Goal: Task Accomplishment & Management: Use online tool/utility

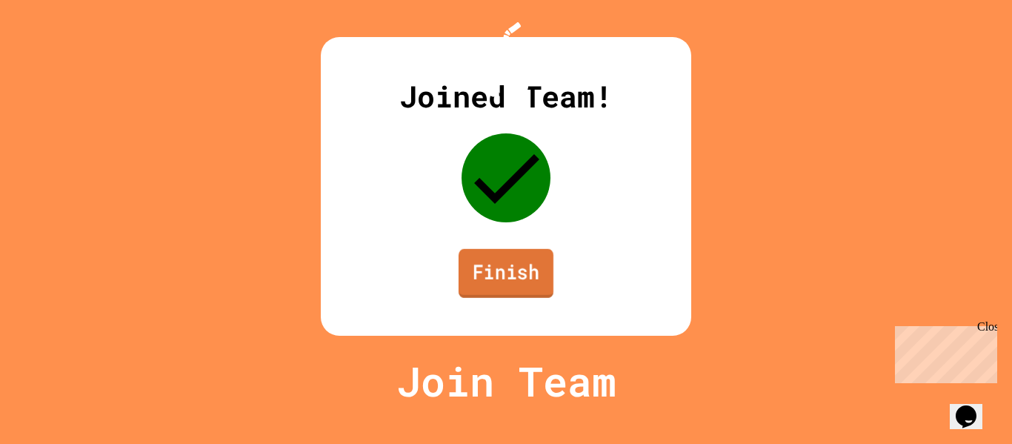
click at [494, 298] on link "Finish" at bounding box center [505, 273] width 95 height 49
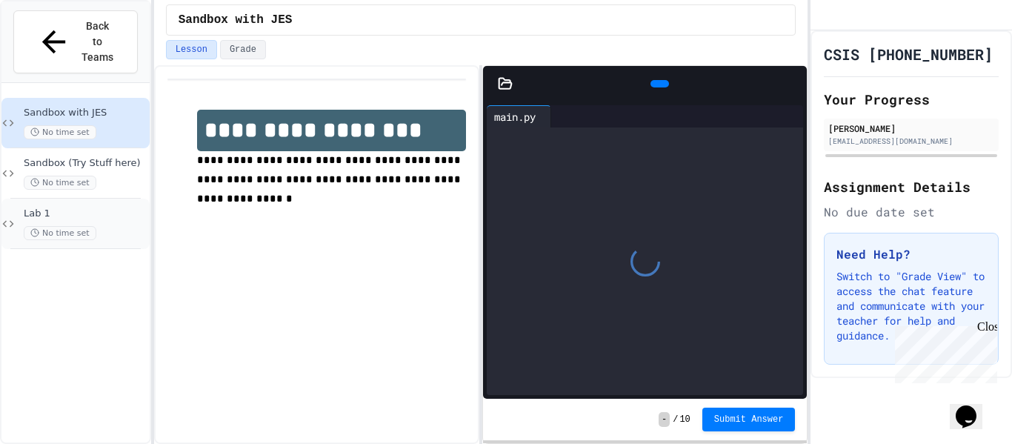
click at [116, 207] on div "Lab 1 No time set" at bounding box center [85, 223] width 123 height 33
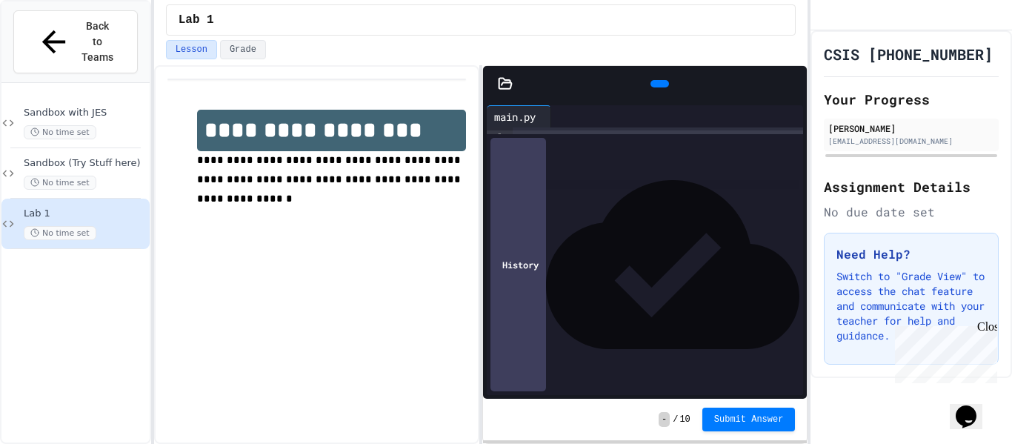
scroll to position [19, 0]
click at [792, 84] on icon at bounding box center [792, 84] width 0 height 0
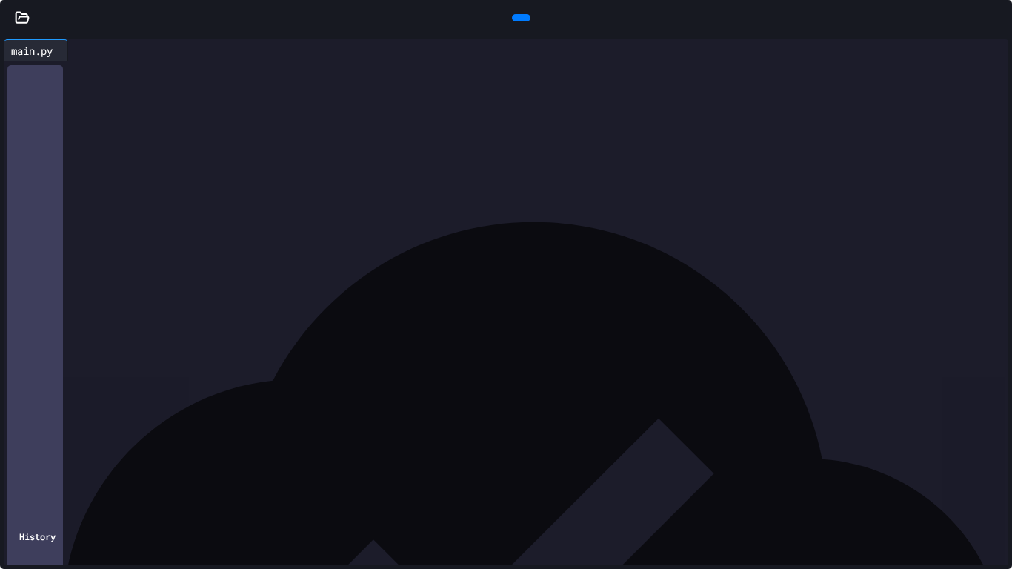
click at [15, 13] on icon at bounding box center [22, 17] width 15 height 15
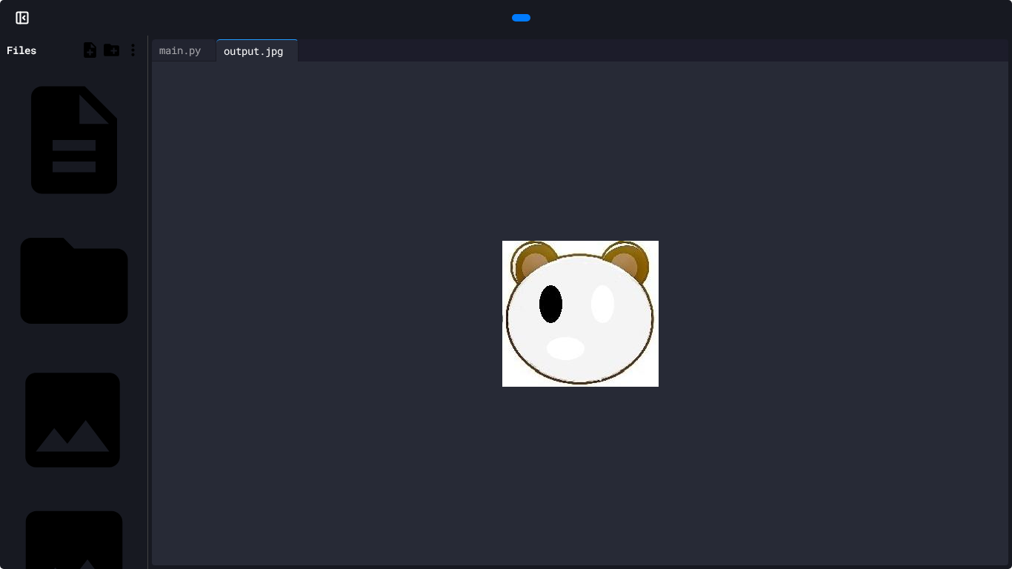
click at [139, 412] on div "emoji.jpg" at bounding box center [139, 419] width 0 height 15
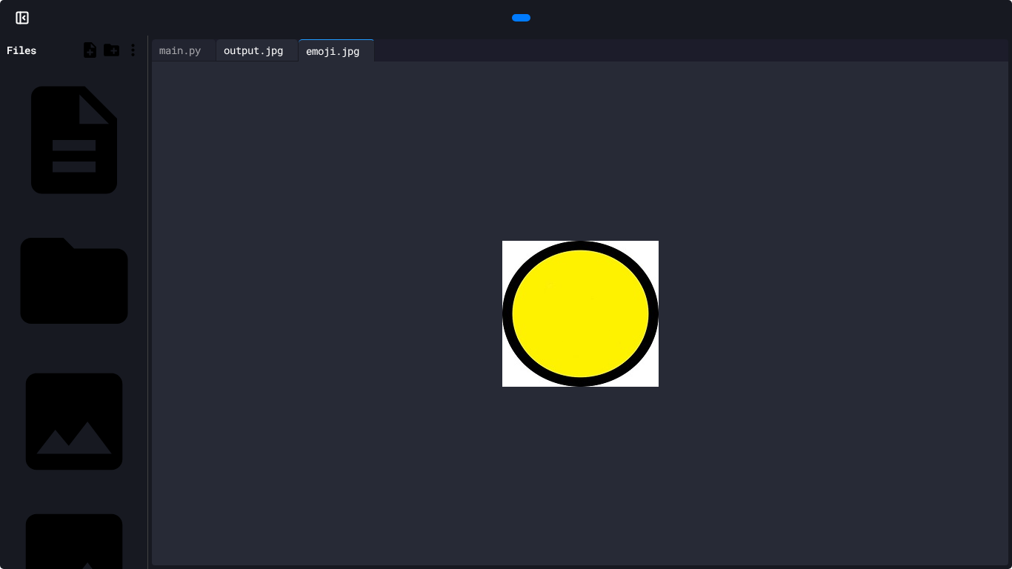
click at [274, 49] on div "output.jpg" at bounding box center [253, 50] width 74 height 16
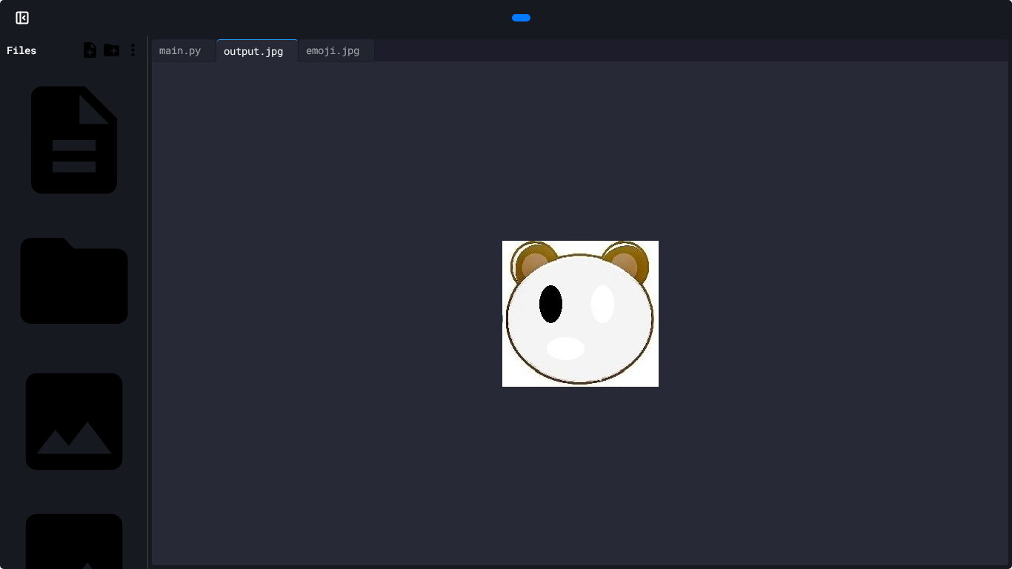
click at [381, 50] on icon at bounding box center [381, 50] width 0 height 0
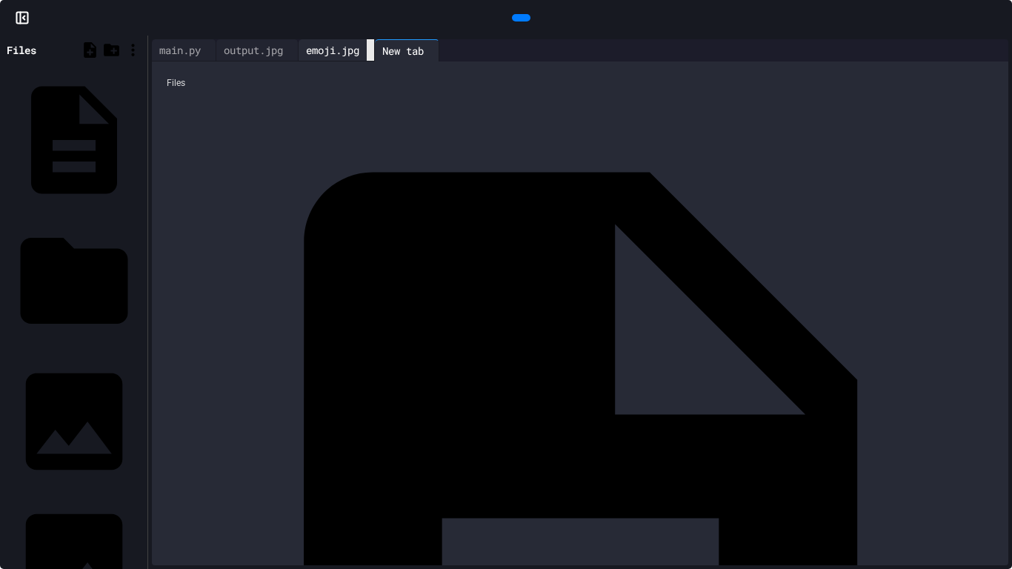
click at [370, 50] on icon at bounding box center [370, 50] width 0 height 0
click at [362, 53] on div at bounding box center [358, 50] width 7 height 21
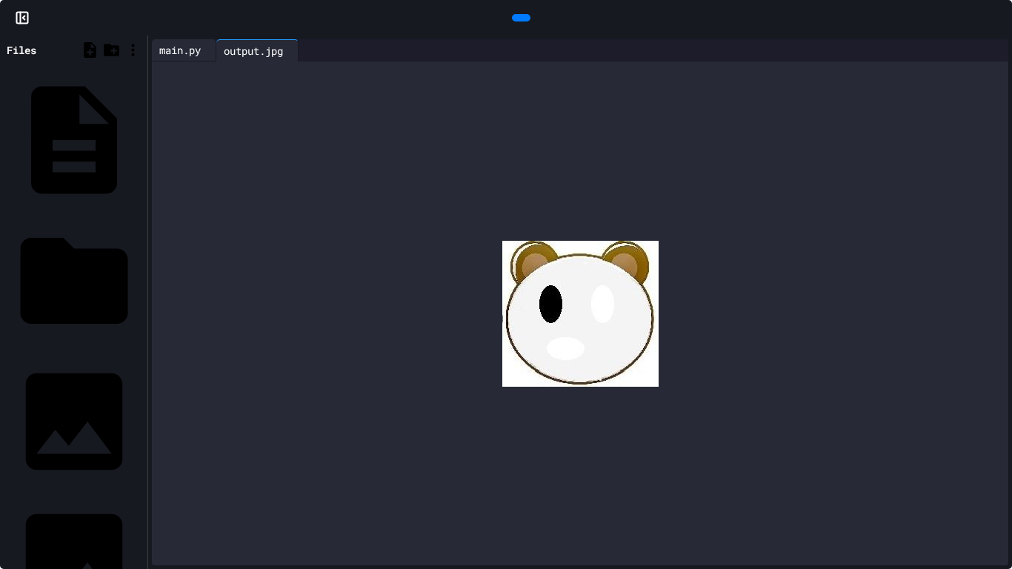
click at [190, 47] on div "main.py" at bounding box center [180, 50] width 56 height 16
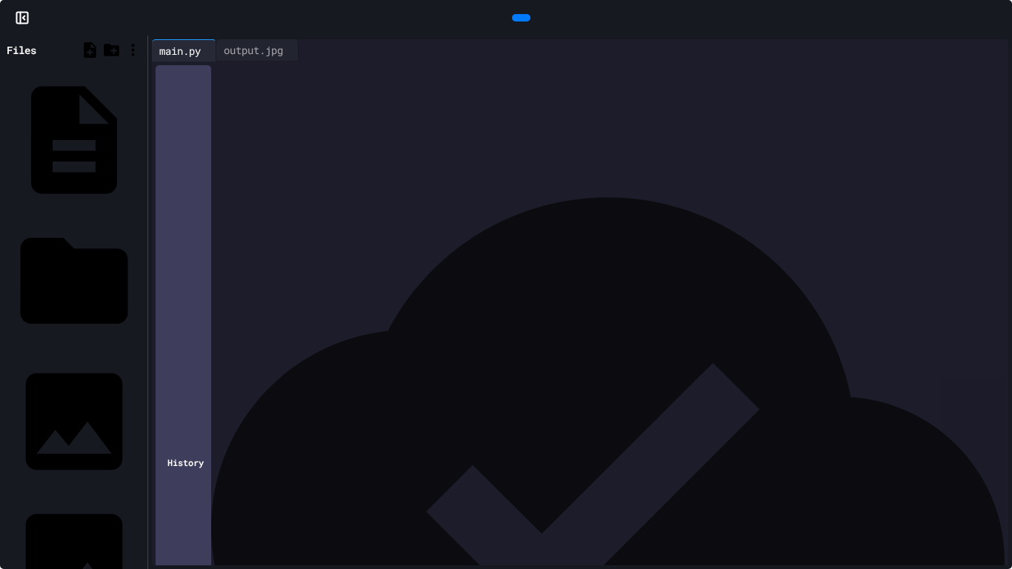
click at [935, 7] on div at bounding box center [520, 18] width 952 height 22
click at [998, 21] on icon at bounding box center [1005, 26] width 15 height 15
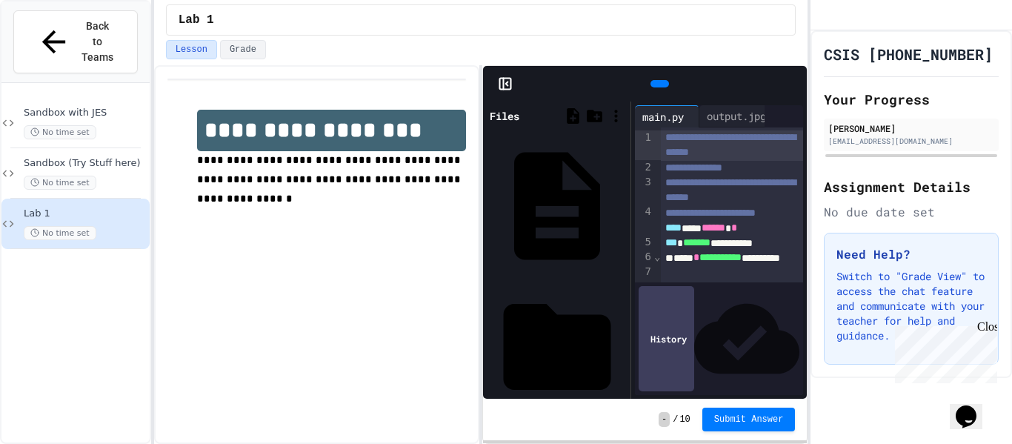
click at [795, 87] on icon at bounding box center [800, 92] width 10 height 10
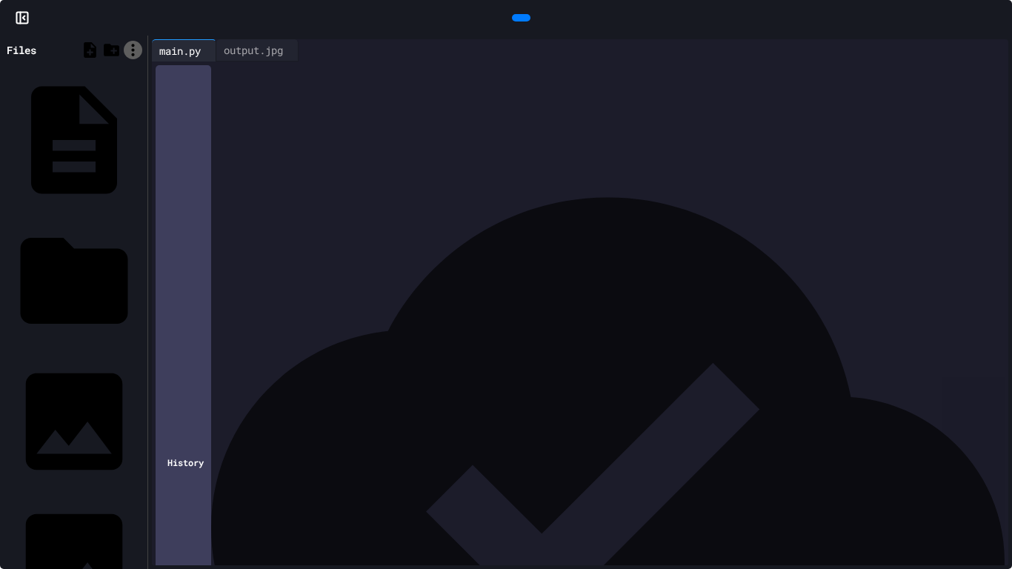
click at [136, 48] on icon at bounding box center [133, 50] width 19 height 19
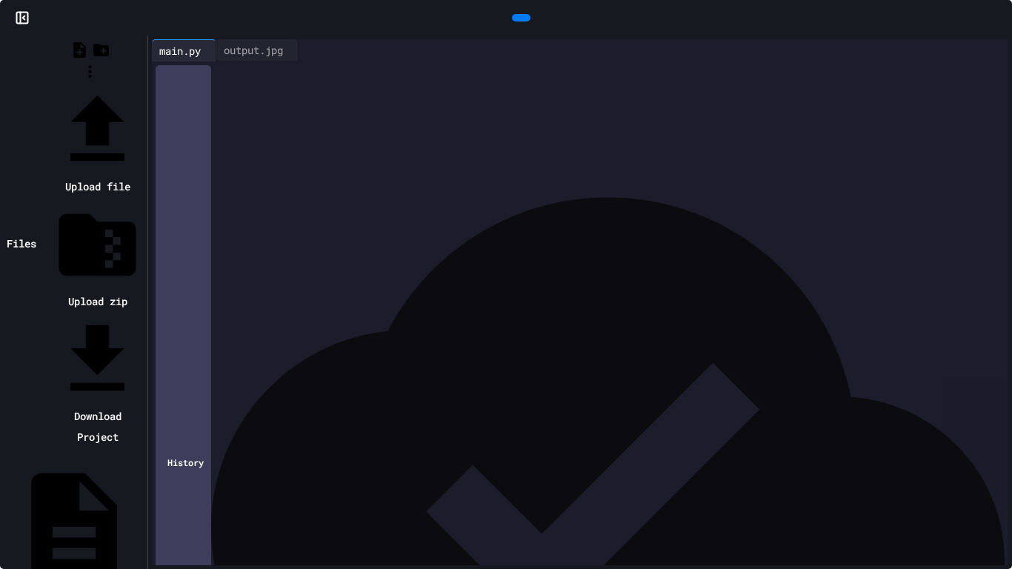
click at [144, 84] on icon at bounding box center [97, 130] width 93 height 93
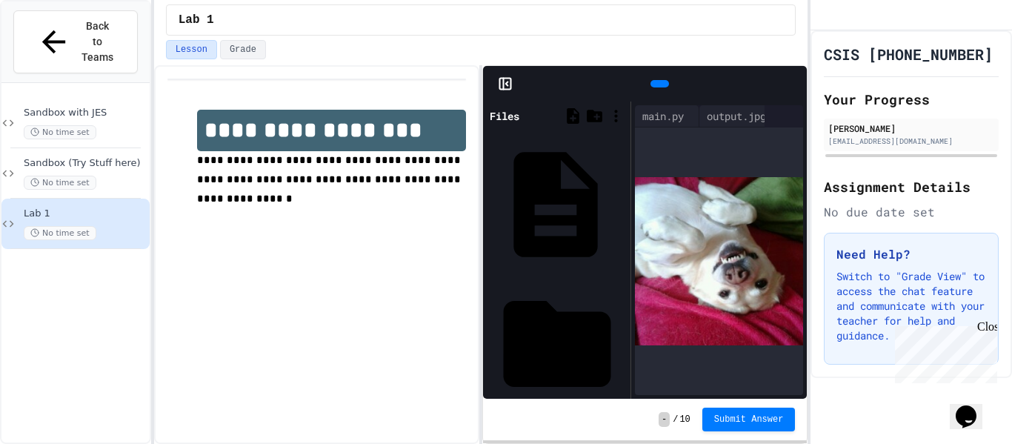
click at [622, 197] on div "JES.py" at bounding box center [622, 204] width 0 height 15
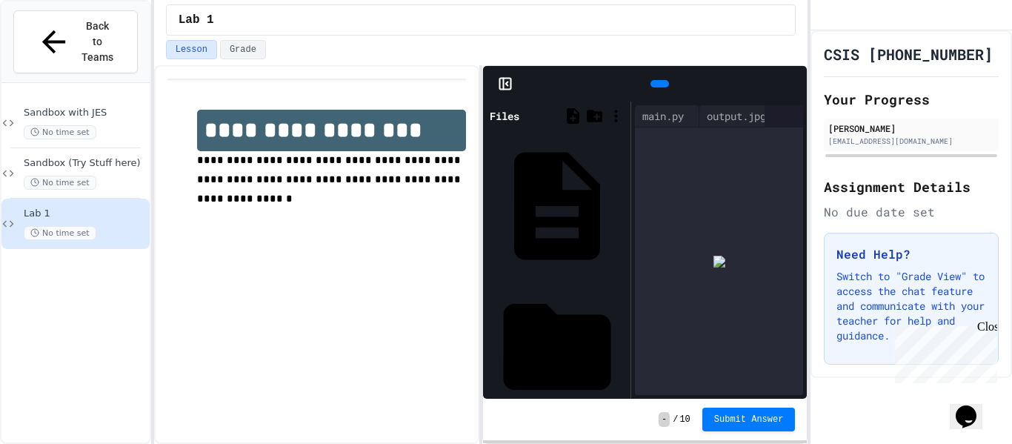
click at [736, 262] on div at bounding box center [719, 260] width 168 height 267
click at [725, 259] on div at bounding box center [719, 260] width 168 height 267
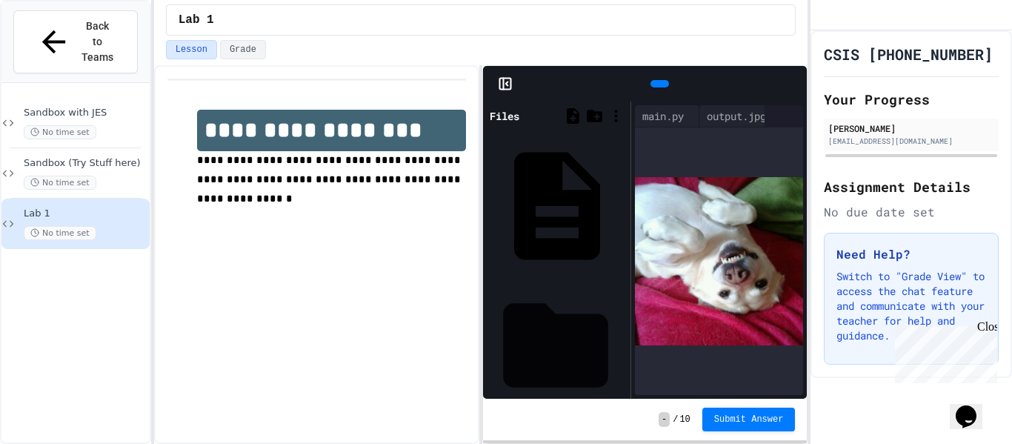
click at [622, 338] on div "__pycache__" at bounding box center [622, 345] width 0 height 15
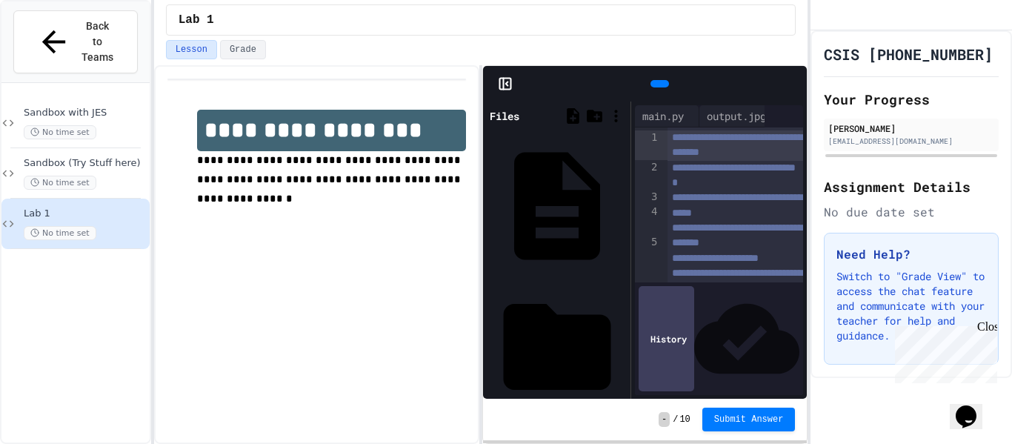
scroll to position [81, 0]
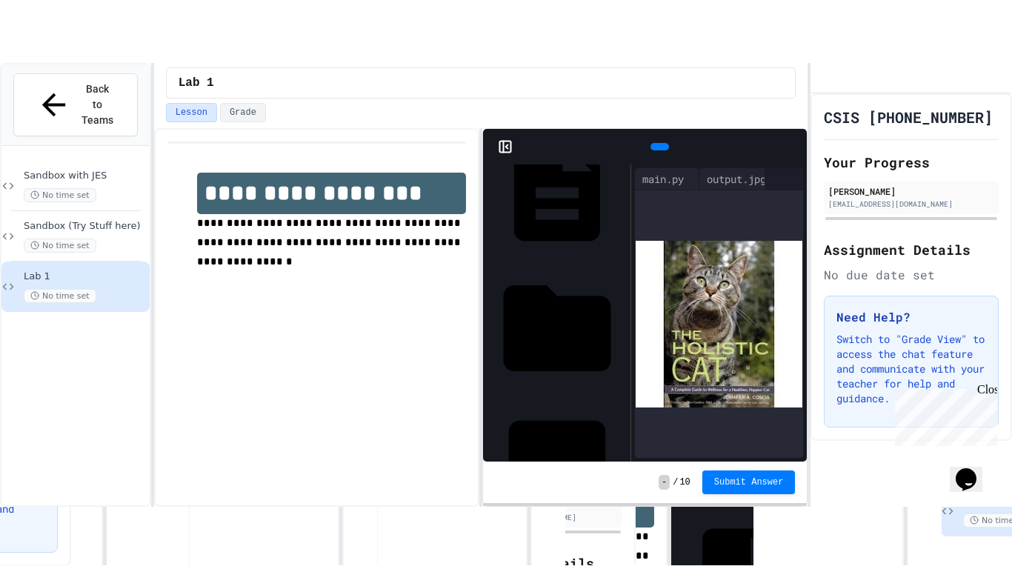
scroll to position [0, 0]
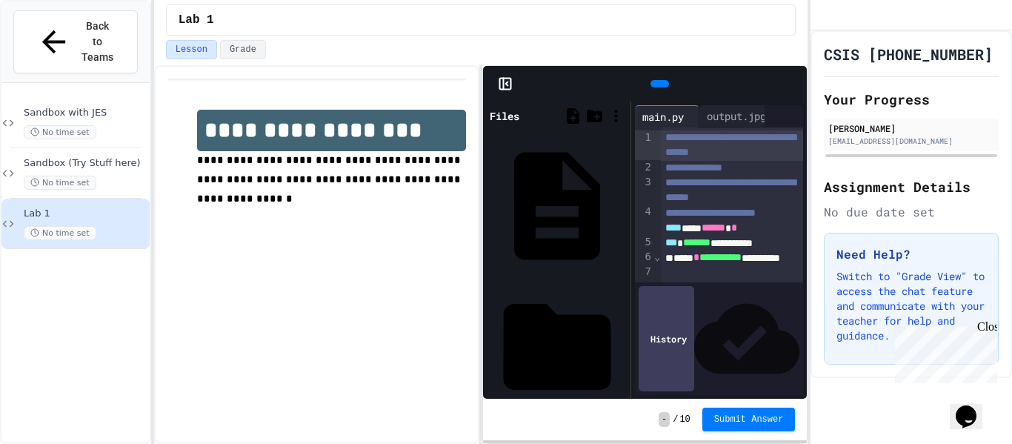
click at [795, 87] on icon at bounding box center [800, 92] width 10 height 10
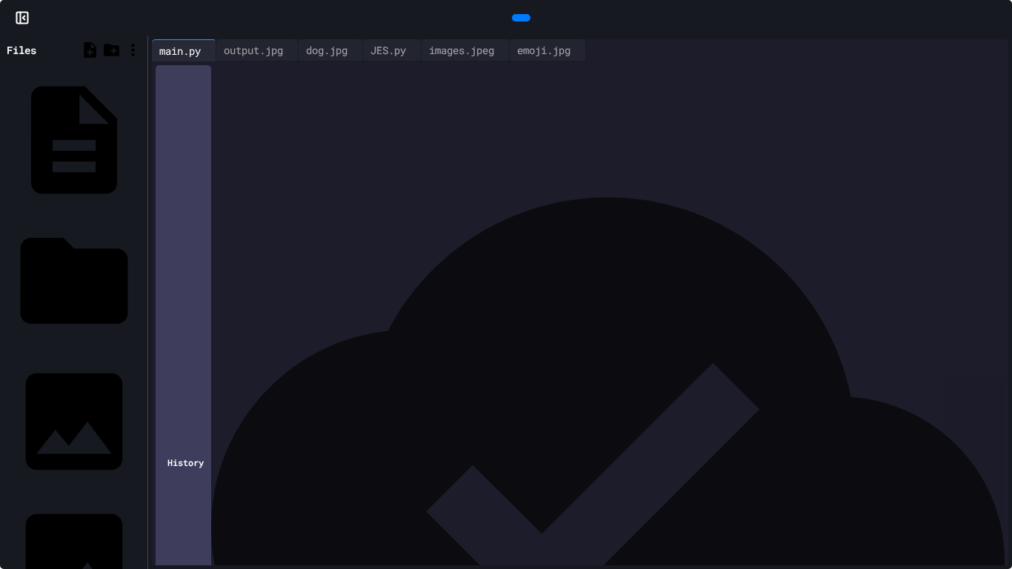
click at [327, 304] on div "**********" at bounding box center [593, 182] width 831 height 243
click at [220, 313] on div "**********" at bounding box center [593, 309] width 831 height 15
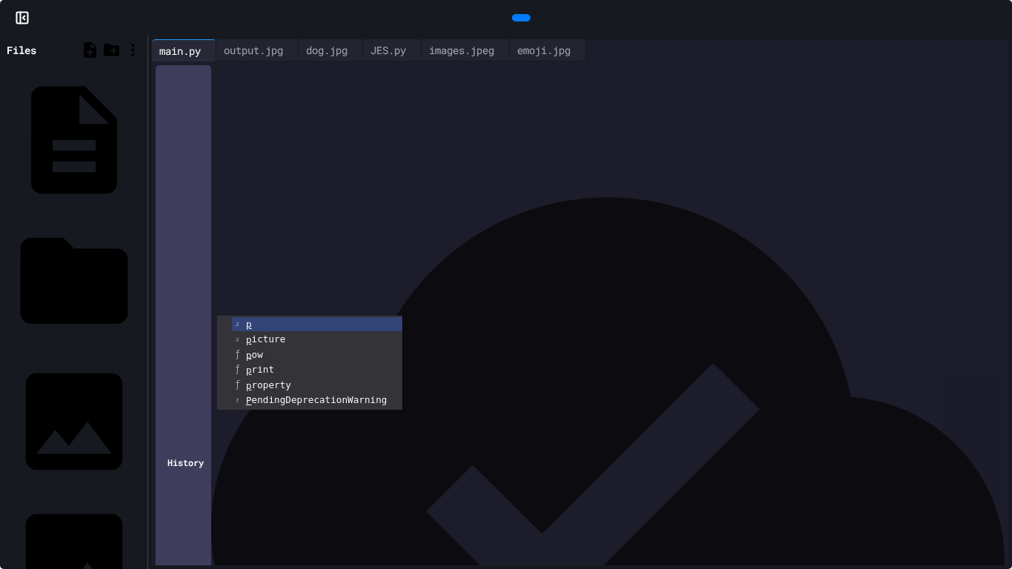
click at [418, 312] on div "**********" at bounding box center [593, 309] width 831 height 15
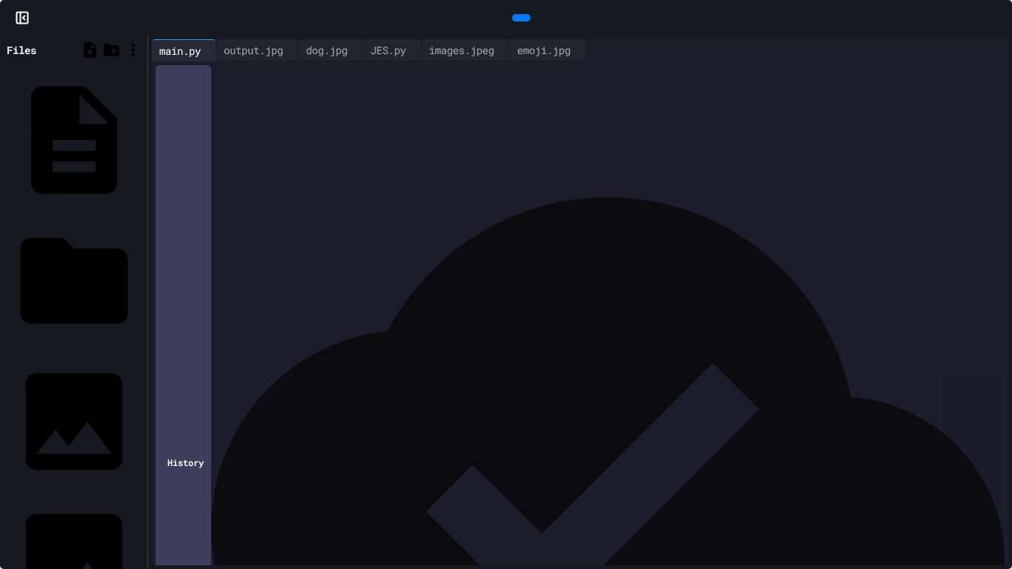
click at [228, 296] on div "**********" at bounding box center [593, 294] width 831 height 15
click at [359, 303] on div "**********" at bounding box center [593, 309] width 831 height 15
click at [396, 348] on div at bounding box center [593, 354] width 831 height 15
click at [998, 19] on icon at bounding box center [1005, 26] width 15 height 15
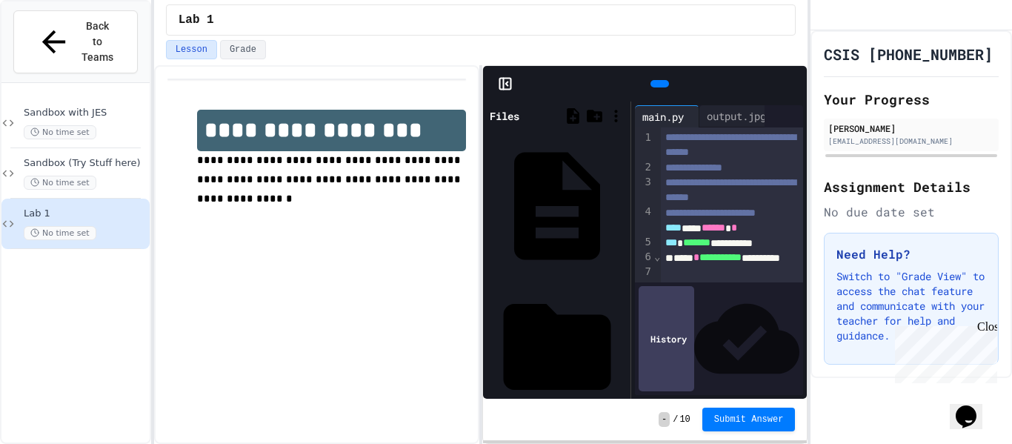
click at [792, 84] on icon at bounding box center [792, 84] width 0 height 0
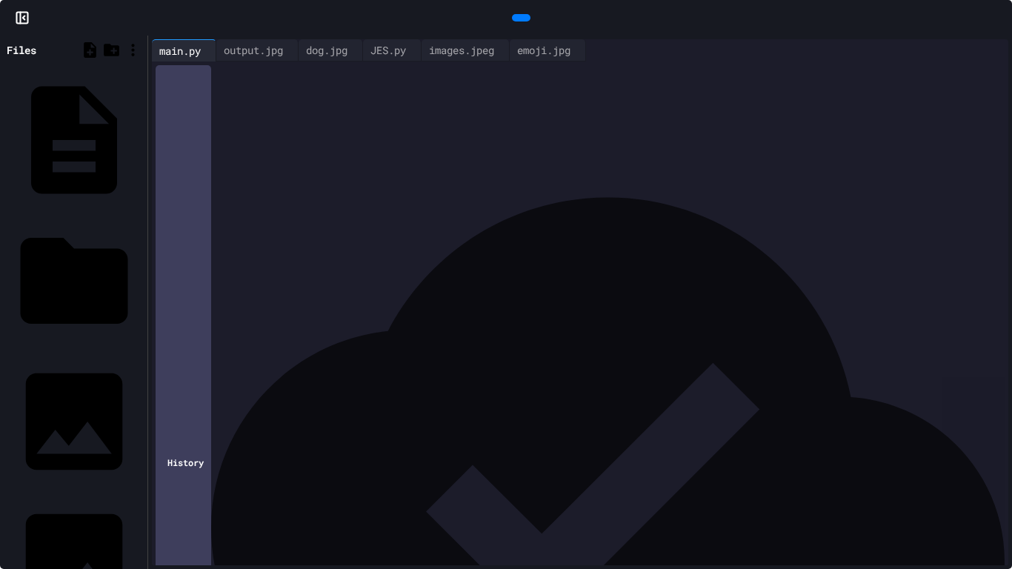
click at [445, 364] on div "**********" at bounding box center [593, 212] width 831 height 302
click at [519, 18] on icon at bounding box center [519, 18] width 0 height 0
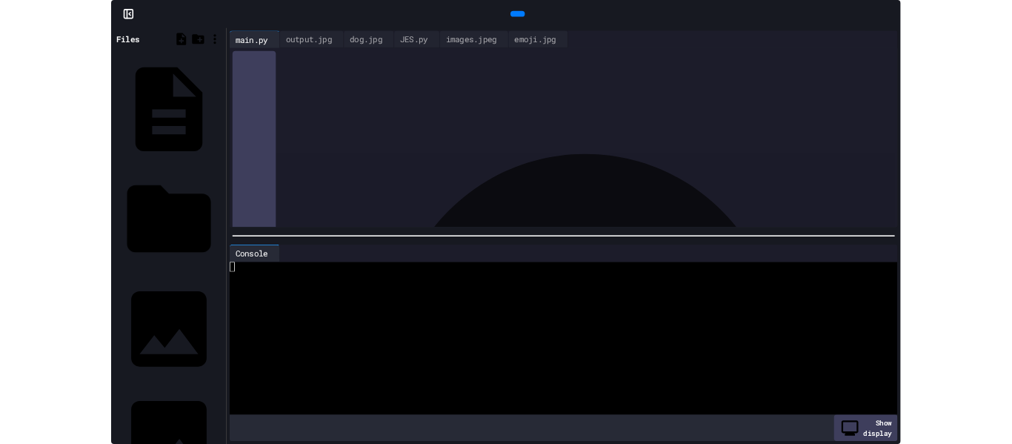
scroll to position [161, 0]
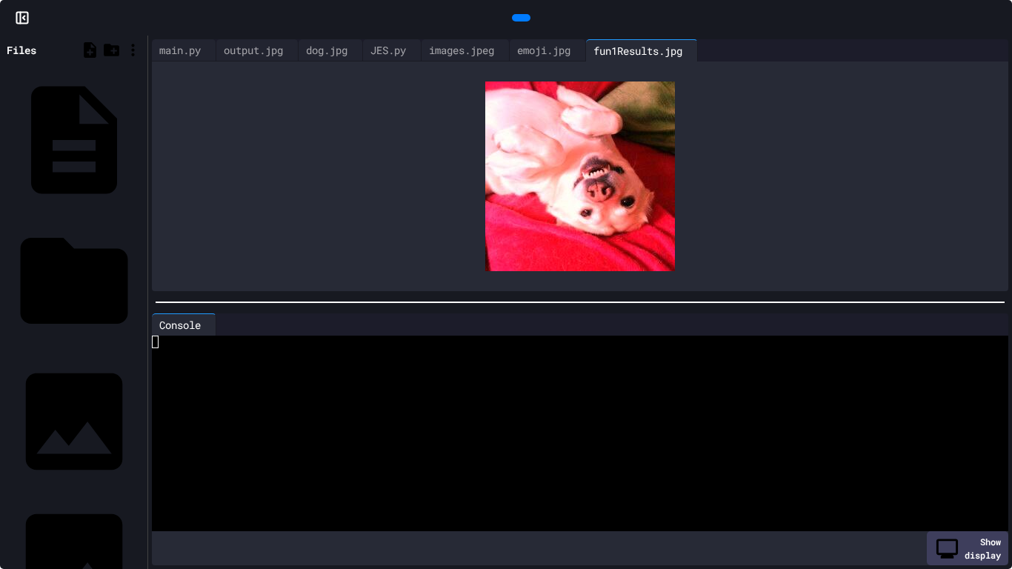
click at [998, 19] on icon at bounding box center [1005, 26] width 15 height 15
